Goal: Task Accomplishment & Management: Manage account settings

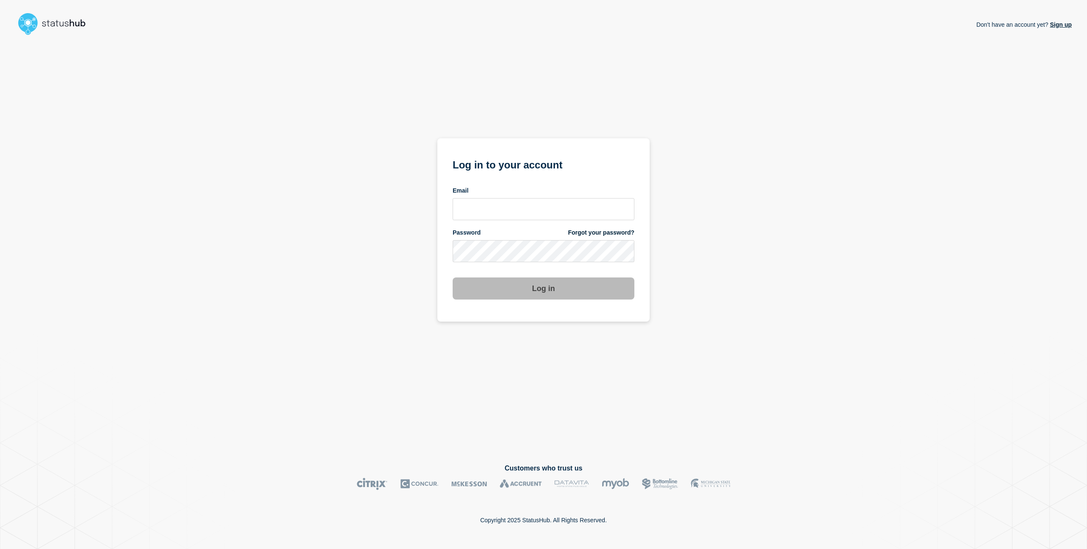
click at [604, 235] on link "Forgot your password?" at bounding box center [601, 233] width 66 height 8
click at [587, 210] on input "email input" at bounding box center [543, 209] width 182 height 22
click at [566, 245] on input "email input" at bounding box center [543, 251] width 182 height 22
click at [0, 549] on com-1password-button at bounding box center [0, 549] width 0 height 0
type input "[EMAIL_ADDRESS][DOMAIN_NAME]"
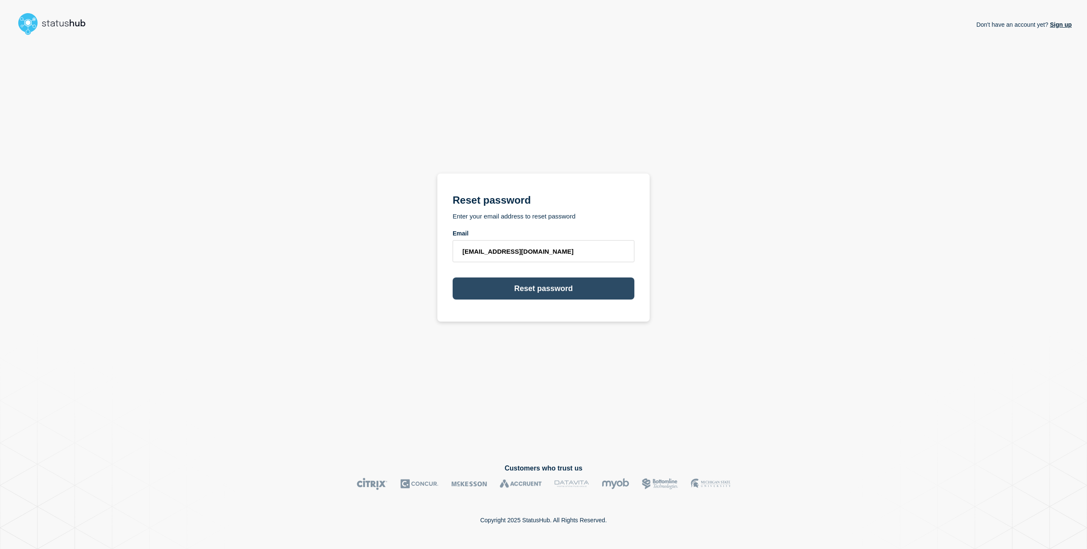
click at [515, 291] on button "Reset password" at bounding box center [543, 289] width 182 height 22
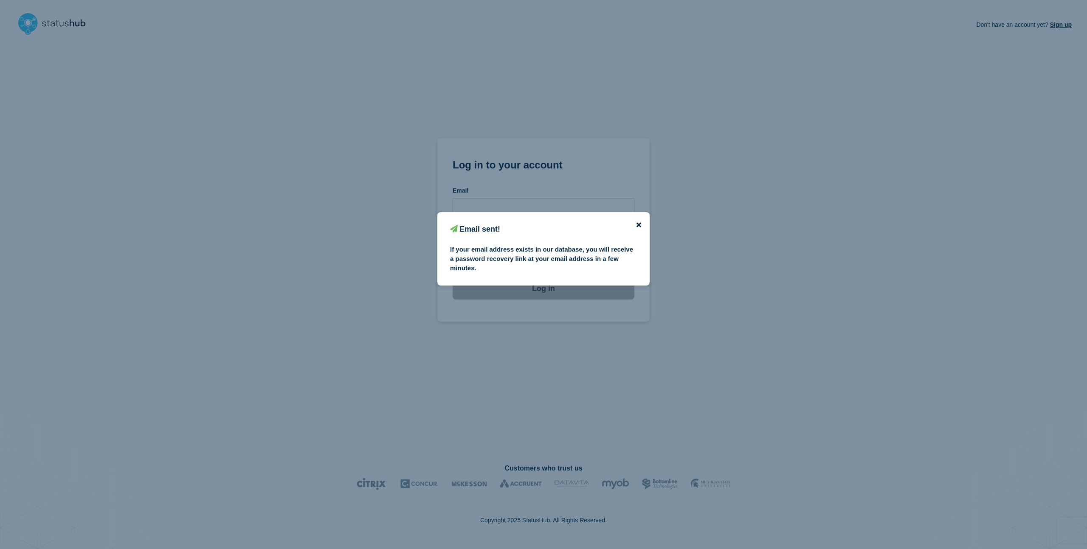
click at [640, 228] on icon "close button" at bounding box center [638, 225] width 5 height 7
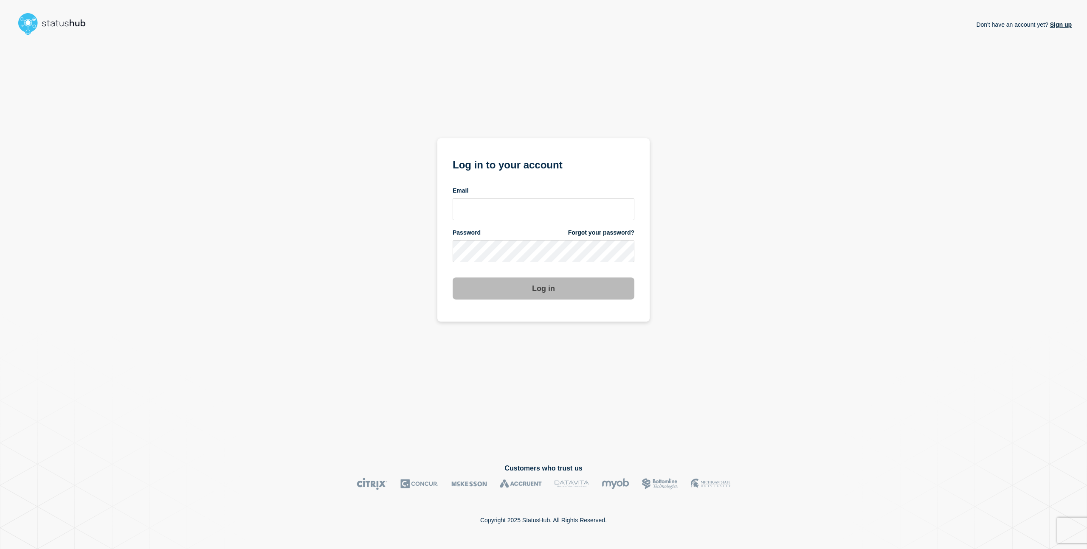
click at [491, 208] on input "email input" at bounding box center [543, 209] width 182 height 22
click at [500, 215] on input "email input" at bounding box center [543, 209] width 182 height 22
type input "[EMAIL_ADDRESS][DOMAIN_NAME]"
click at [802, 251] on div "Don't have an account yet? Sign up Log in to your account Email charlo.avendani…" at bounding box center [543, 245] width 1056 height 412
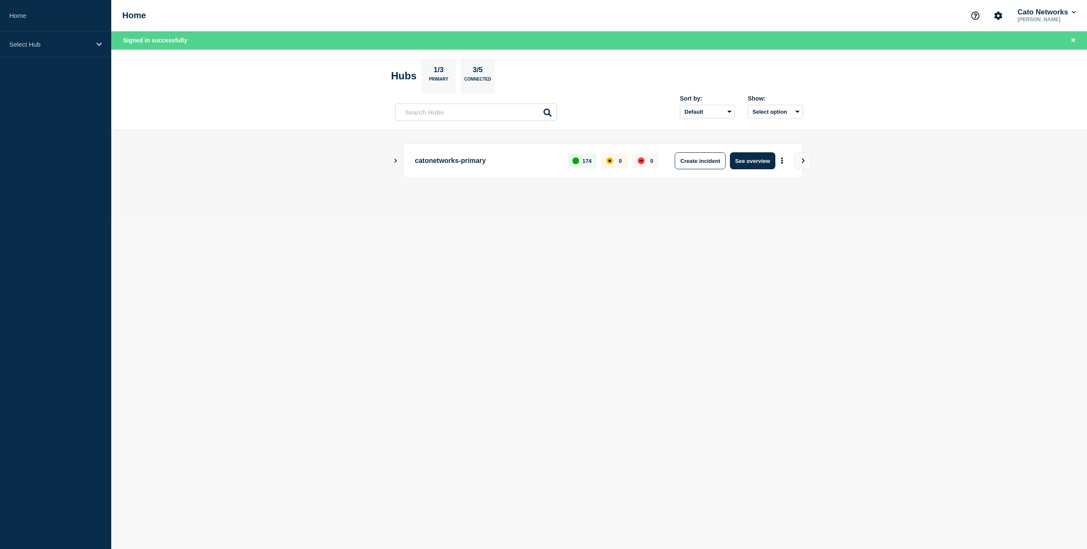
click at [437, 79] on p "Primary" at bounding box center [439, 81] width 20 height 9
click at [395, 162] on icon "Show Connected Hubs" at bounding box center [395, 161] width 3 height 4
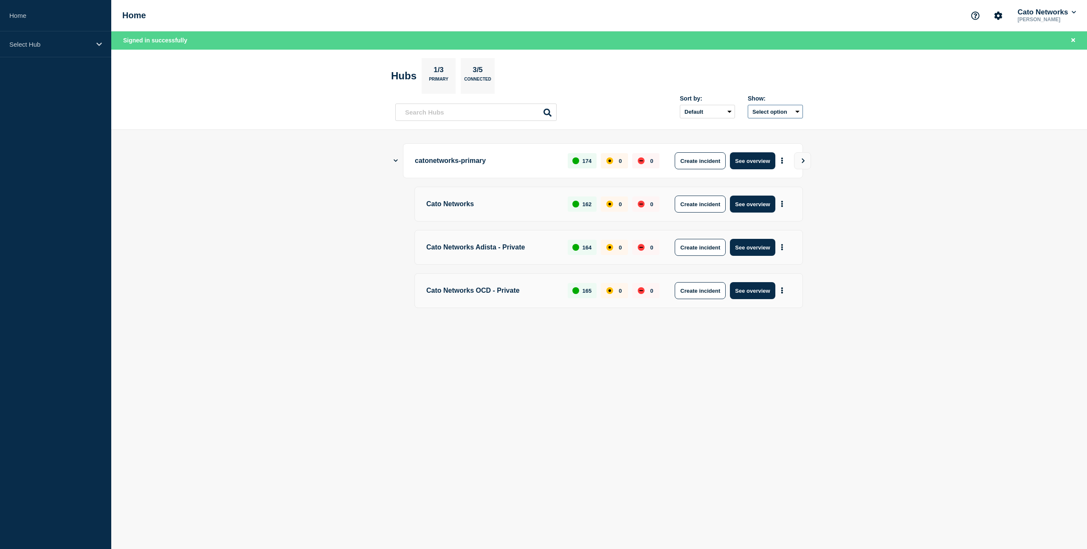
click at [798, 112] on button "Select option" at bounding box center [774, 112] width 55 height 14
click at [949, 174] on main "catonetworks-primary 174 0 0 Create incident See overview Cato Networks 162 0 0…" at bounding box center [598, 240] width 975 height 220
click at [781, 160] on icon "More actions" at bounding box center [782, 161] width 2 height 6
click at [898, 203] on main "catonetworks-primary 174 0 0 Create incident See overview Cato Networks 162 0 0…" at bounding box center [598, 240] width 975 height 220
click at [67, 48] on div "Select Hub" at bounding box center [55, 44] width 111 height 26
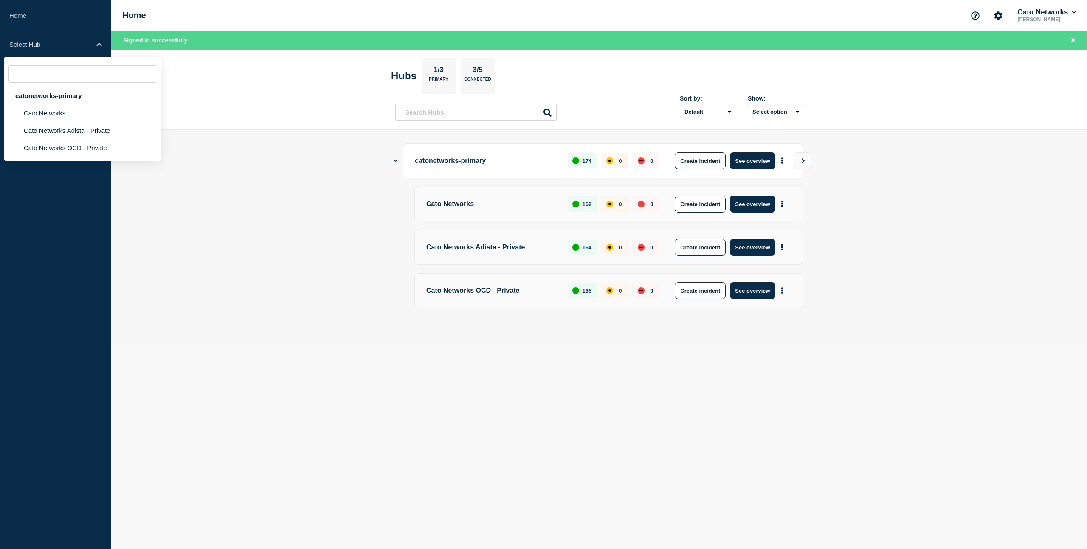
drag, startPoint x: 306, startPoint y: 203, endPoint x: 335, endPoint y: 204, distance: 28.4
click at [326, 205] on main "catonetworks-primary 174 0 0 Create incident See overview Cato Networks 162 0 0…" at bounding box center [598, 240] width 975 height 220
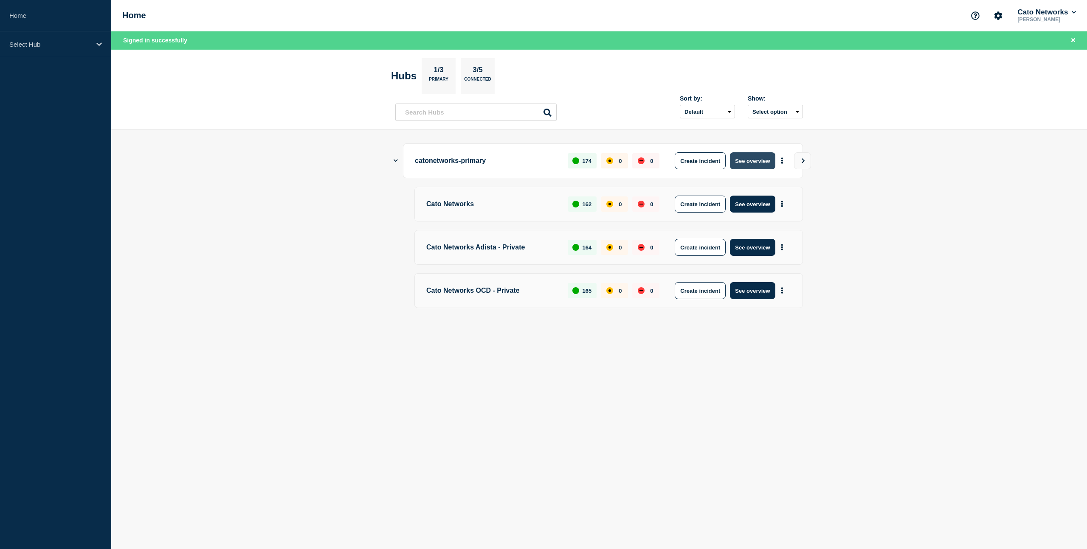
click at [747, 160] on button "See overview" at bounding box center [752, 160] width 45 height 17
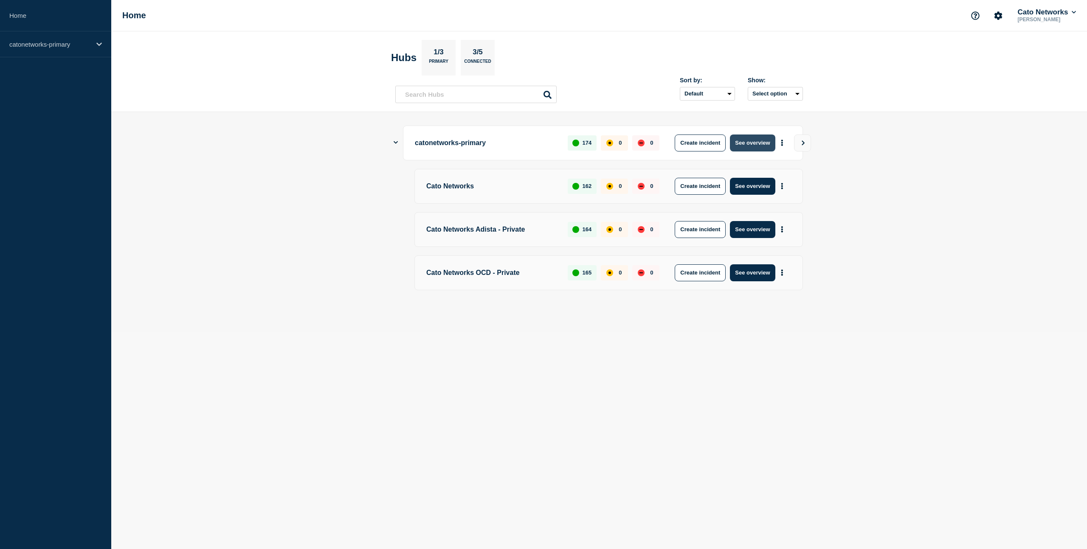
click at [758, 140] on button "See overview" at bounding box center [752, 143] width 45 height 17
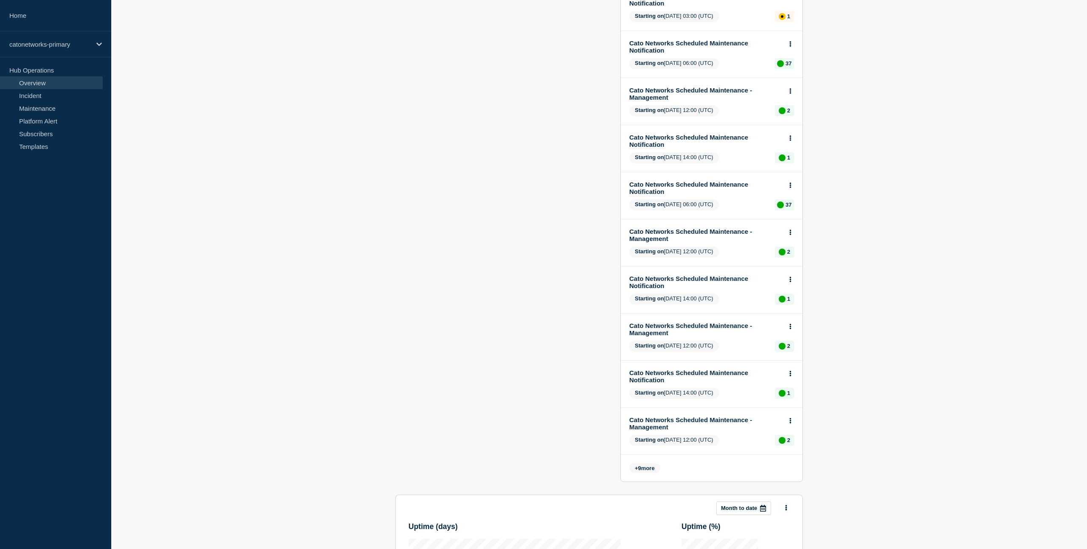
scroll to position [140, 0]
click at [648, 473] on span "+ 9 more" at bounding box center [644, 468] width 31 height 10
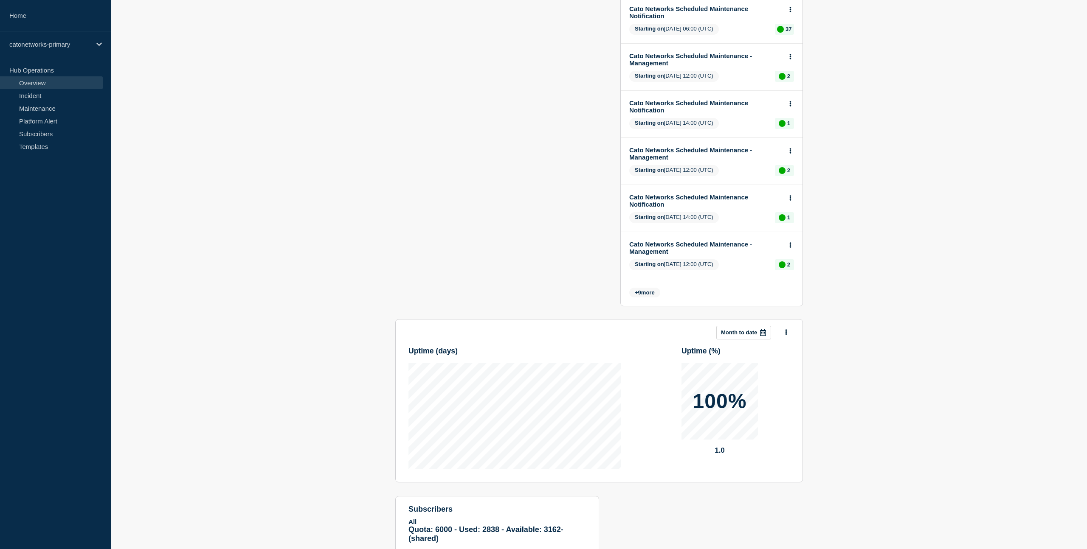
scroll to position [322, 0]
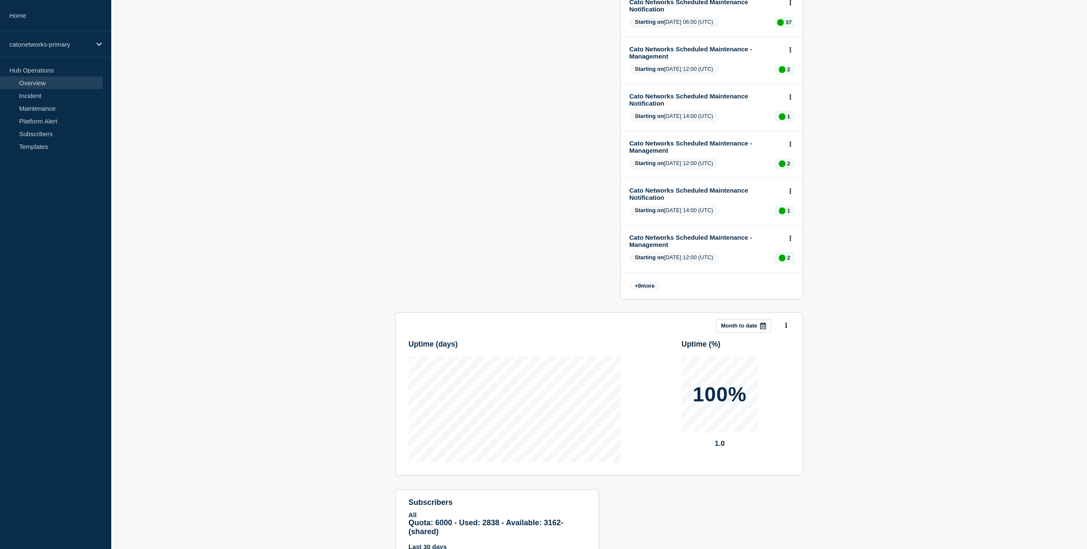
click at [637, 291] on span "+ 9 more" at bounding box center [644, 286] width 31 height 10
click at [659, 291] on span "+ 9 more" at bounding box center [644, 286] width 31 height 10
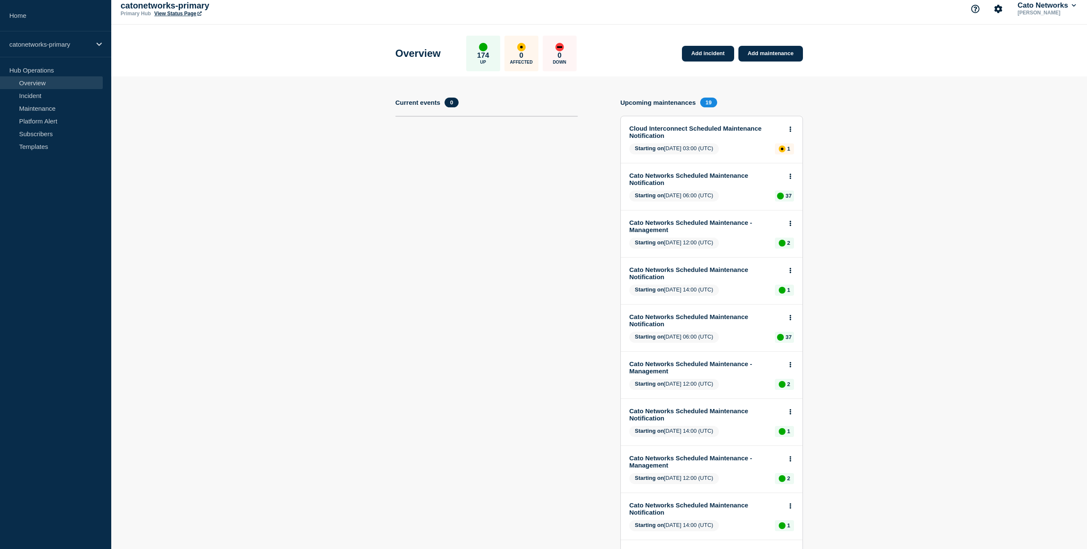
scroll to position [0, 0]
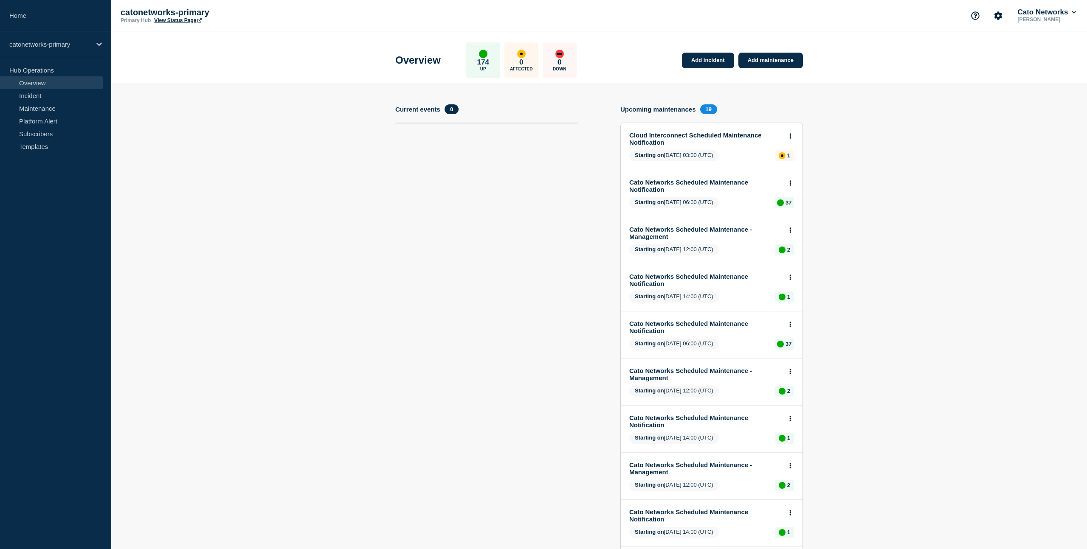
click at [789, 135] on icon at bounding box center [790, 136] width 2 height 6
click at [788, 161] on link "View maintenance" at bounding box center [790, 159] width 48 height 7
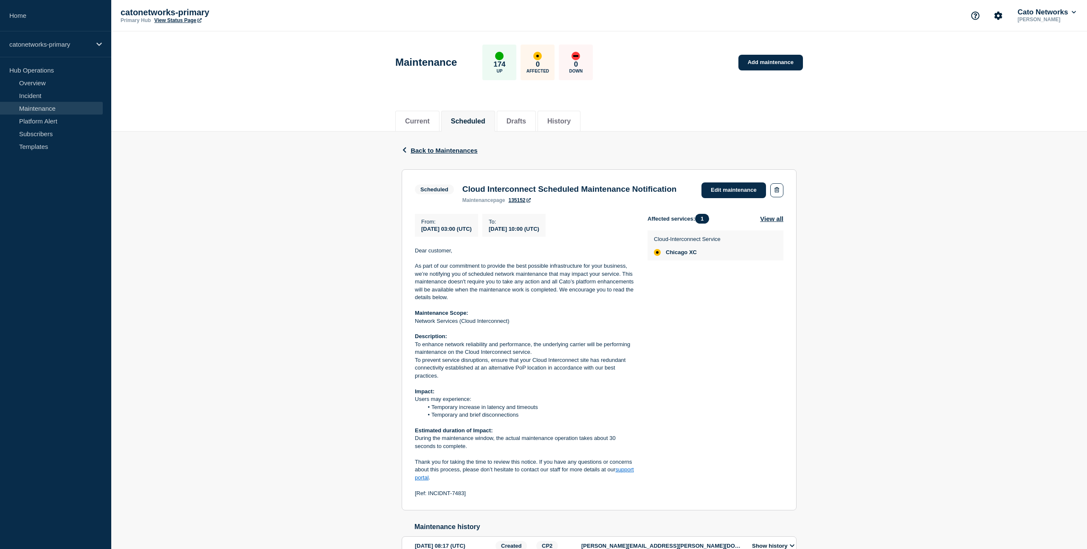
click at [240, 243] on div "Back Back to Maintenances Scheduled Cloud Interconnect Scheduled Maintenance No…" at bounding box center [598, 357] width 975 height 451
click at [571, 120] on li "History" at bounding box center [558, 121] width 43 height 21
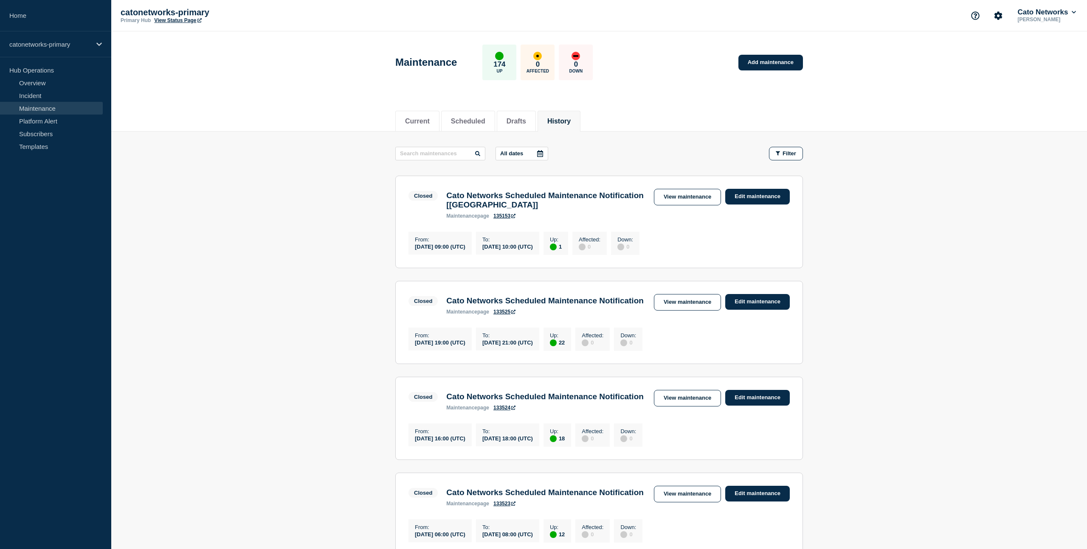
click at [592, 218] on div "maintenance page 135153" at bounding box center [545, 216] width 199 height 6
click at [689, 200] on link "View maintenance" at bounding box center [687, 197] width 67 height 17
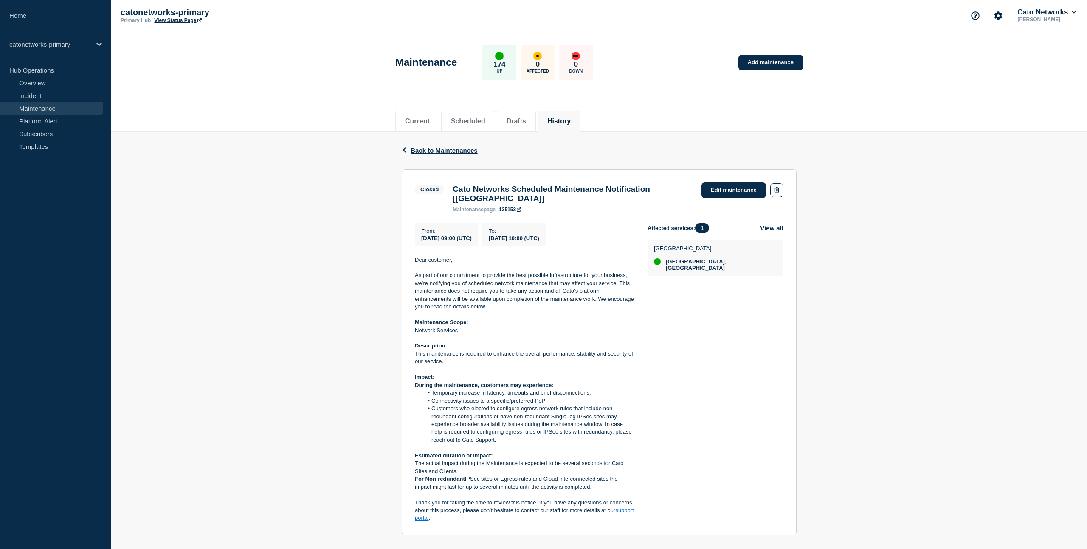
scroll to position [107, 0]
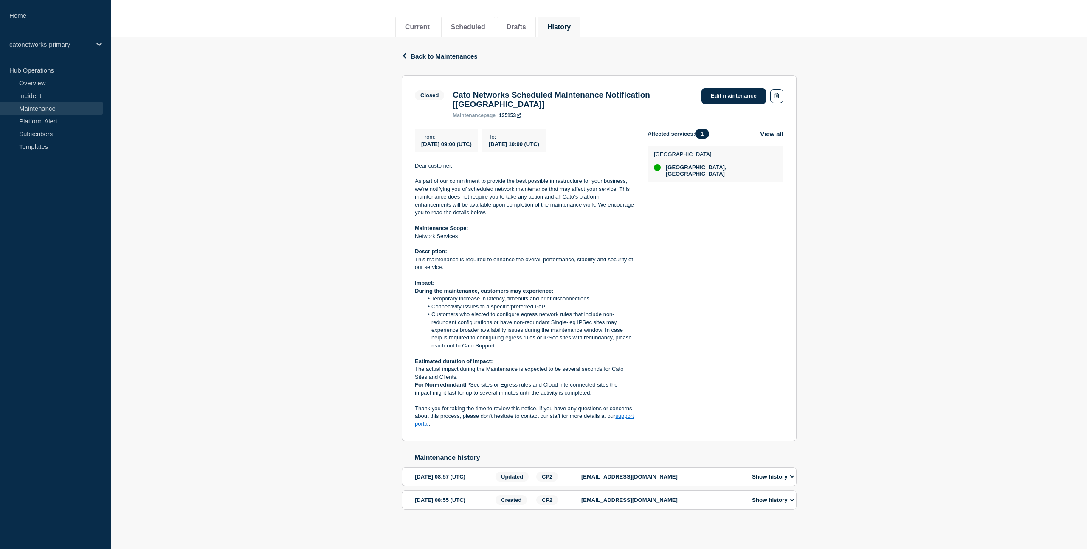
click at [791, 474] on icon at bounding box center [791, 477] width 5 height 6
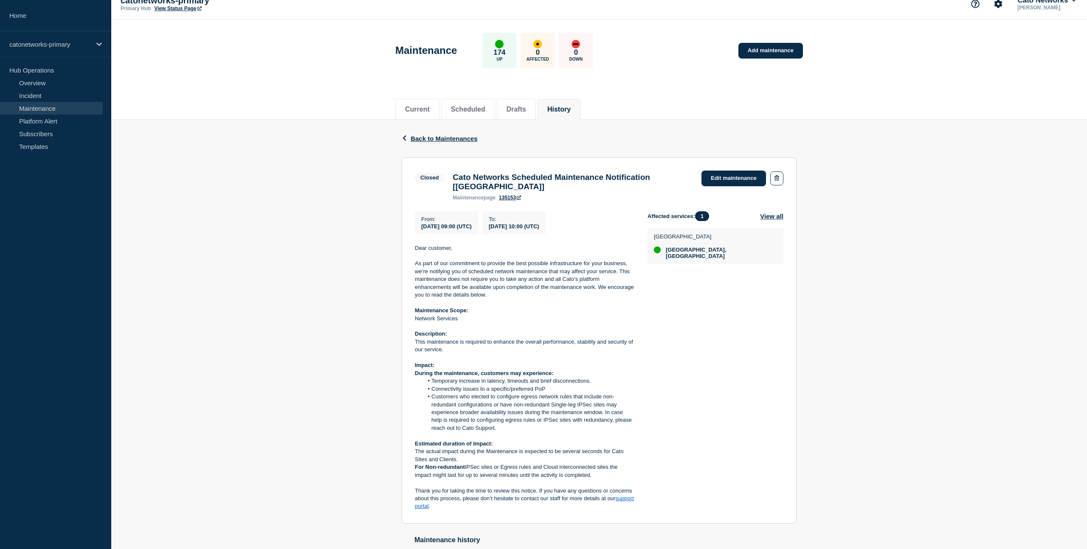
scroll to position [0, 0]
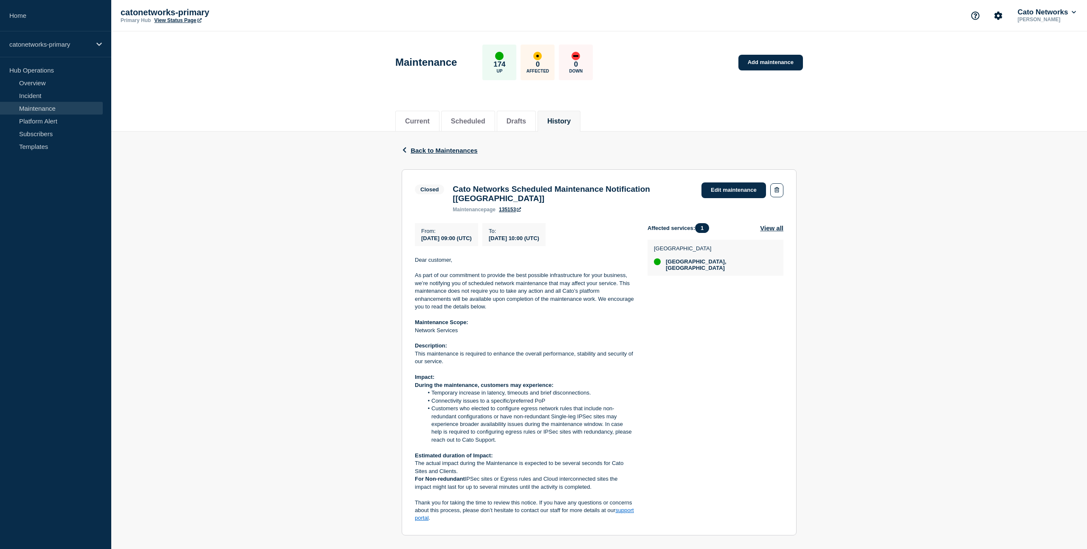
click at [494, 264] on p "Dear customer," at bounding box center [524, 260] width 219 height 8
click at [768, 233] on button "View all" at bounding box center [771, 228] width 23 height 10
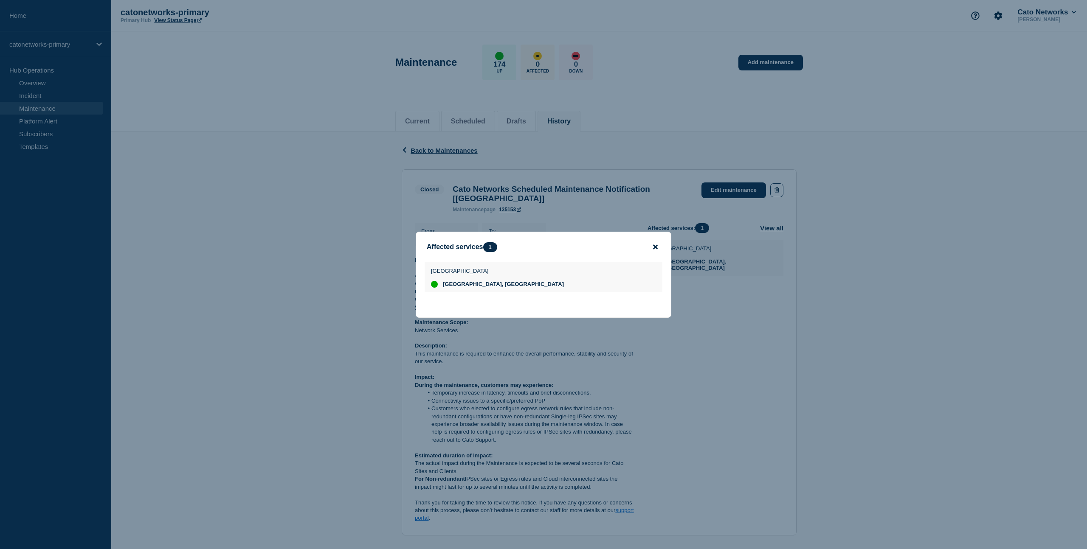
click at [654, 246] on icon "close button" at bounding box center [655, 246] width 5 height 5
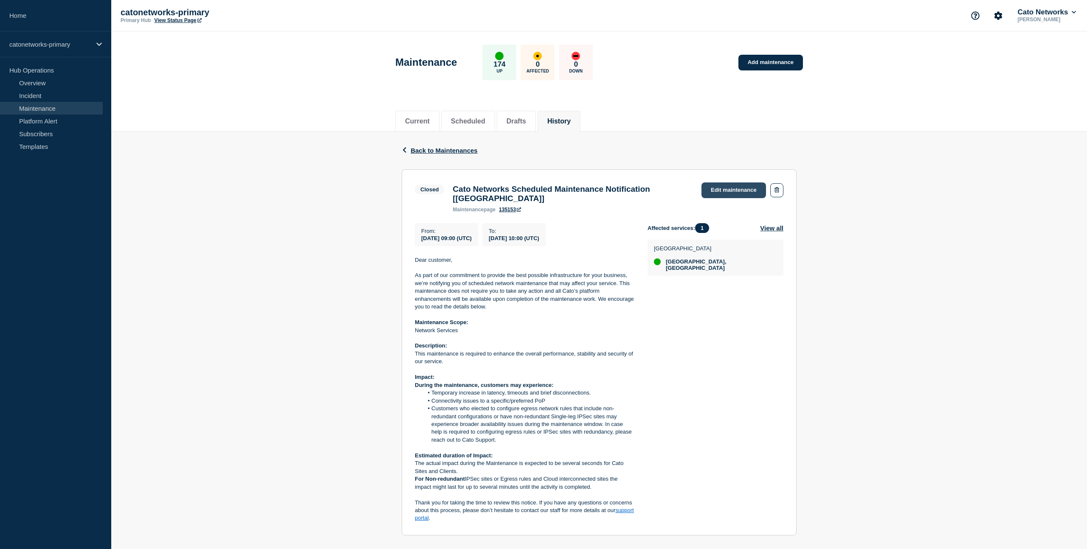
click at [724, 191] on link "Edit maintenance" at bounding box center [733, 191] width 65 height 16
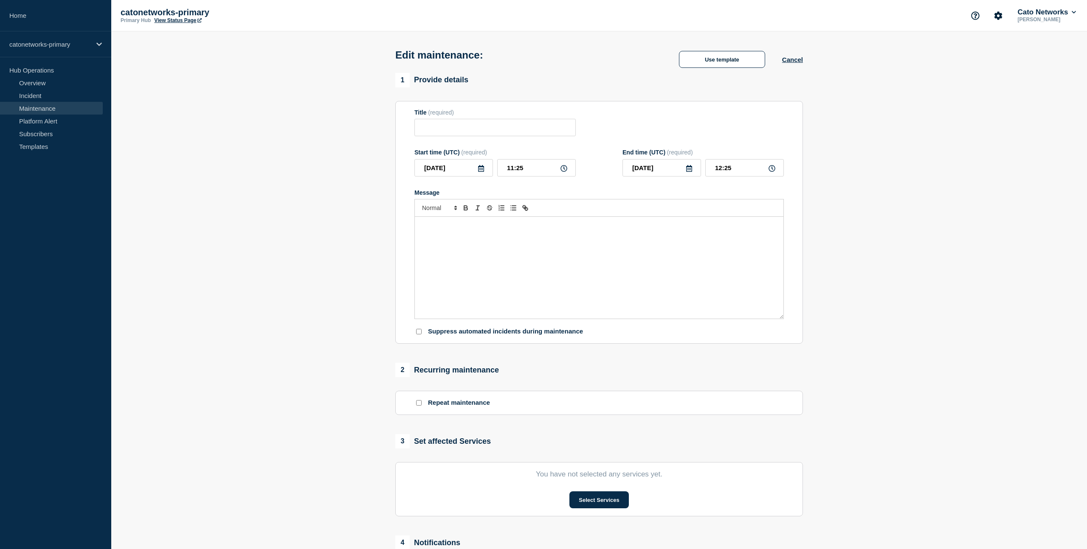
type input "Cato Networks Scheduled Maintenance Notification [[GEOGRAPHIC_DATA]]"
type input "09:00"
type input "10:00"
checkbox input "false"
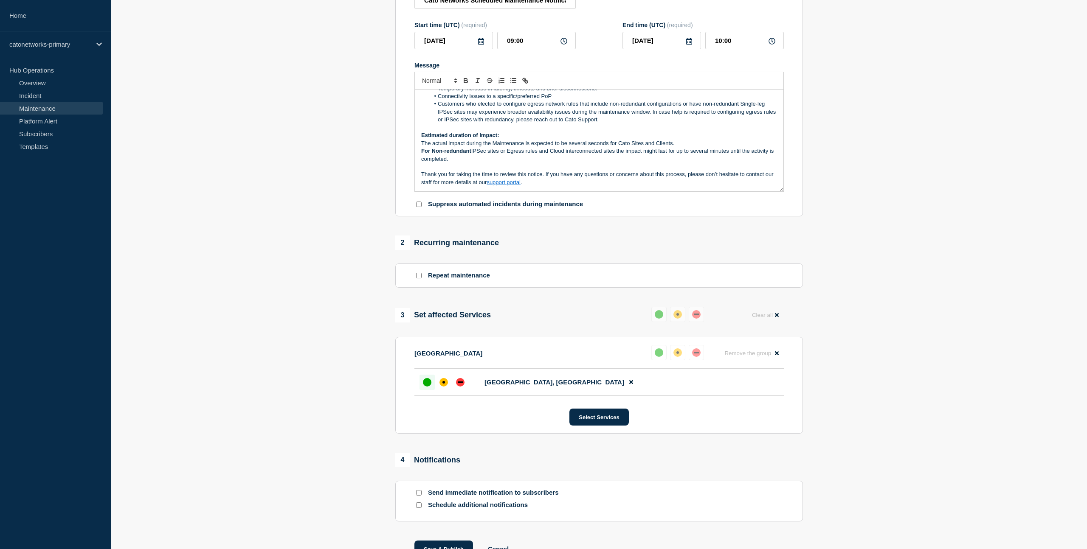
scroll to position [220, 0]
